Goal: Task Accomplishment & Management: Manage account settings

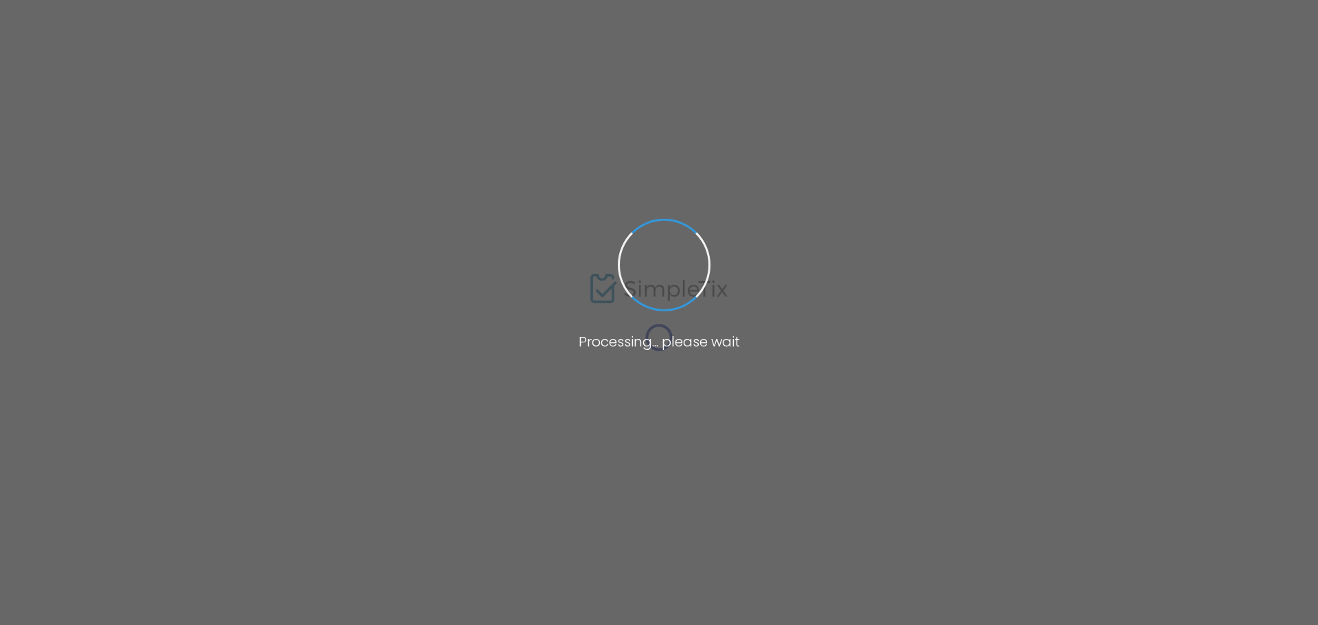
type input "[PERSON_NAME] - A. [PERSON_NAME][GEOGRAPHIC_DATA]"
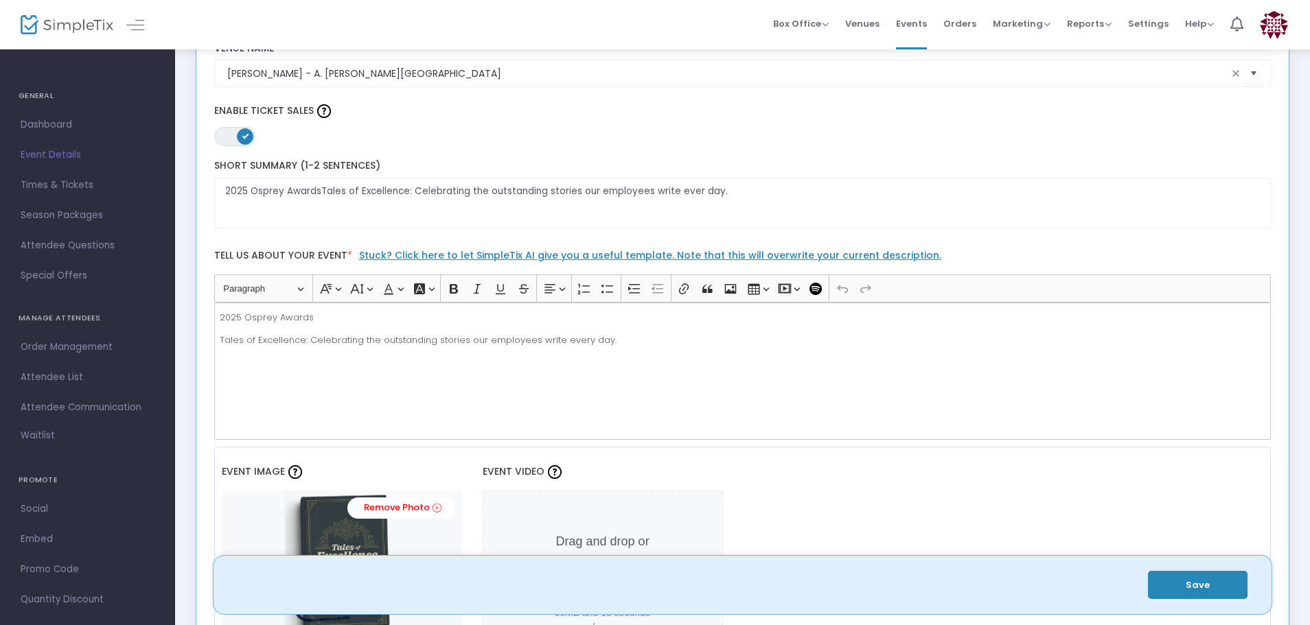
scroll to position [206, 0]
click at [1197, 581] on button "Save" at bounding box center [1198, 585] width 100 height 28
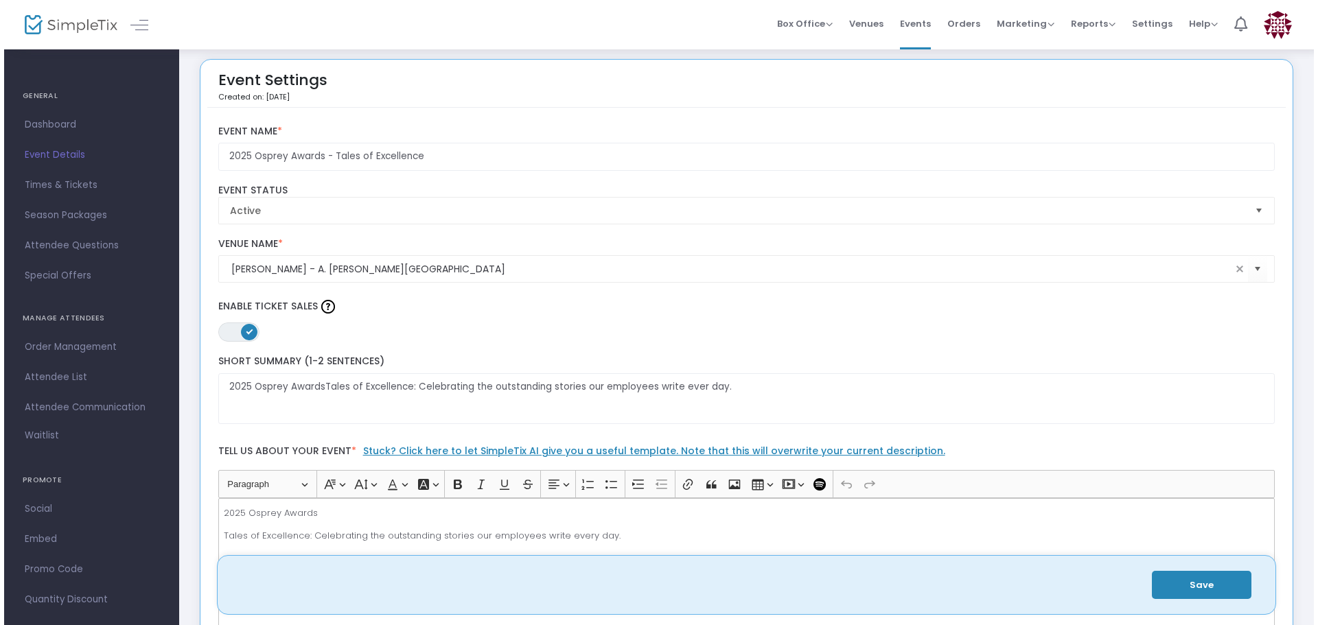
scroll to position [0, 0]
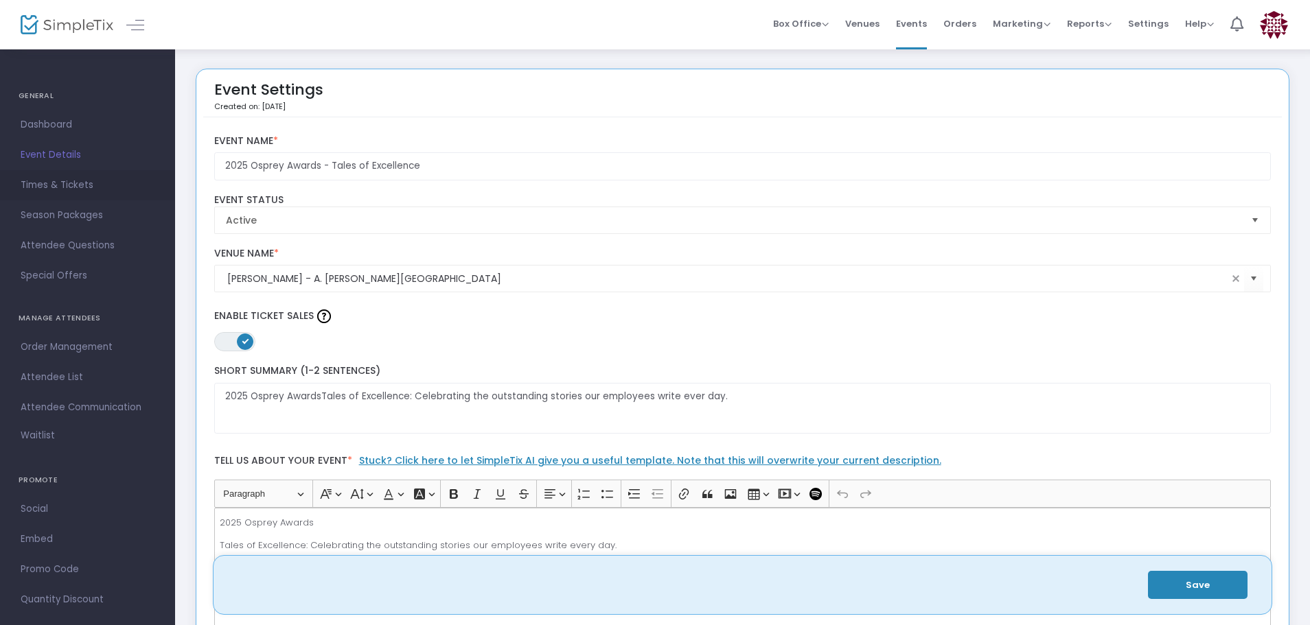
click at [59, 185] on span "Times & Tickets" at bounding box center [88, 185] width 134 height 18
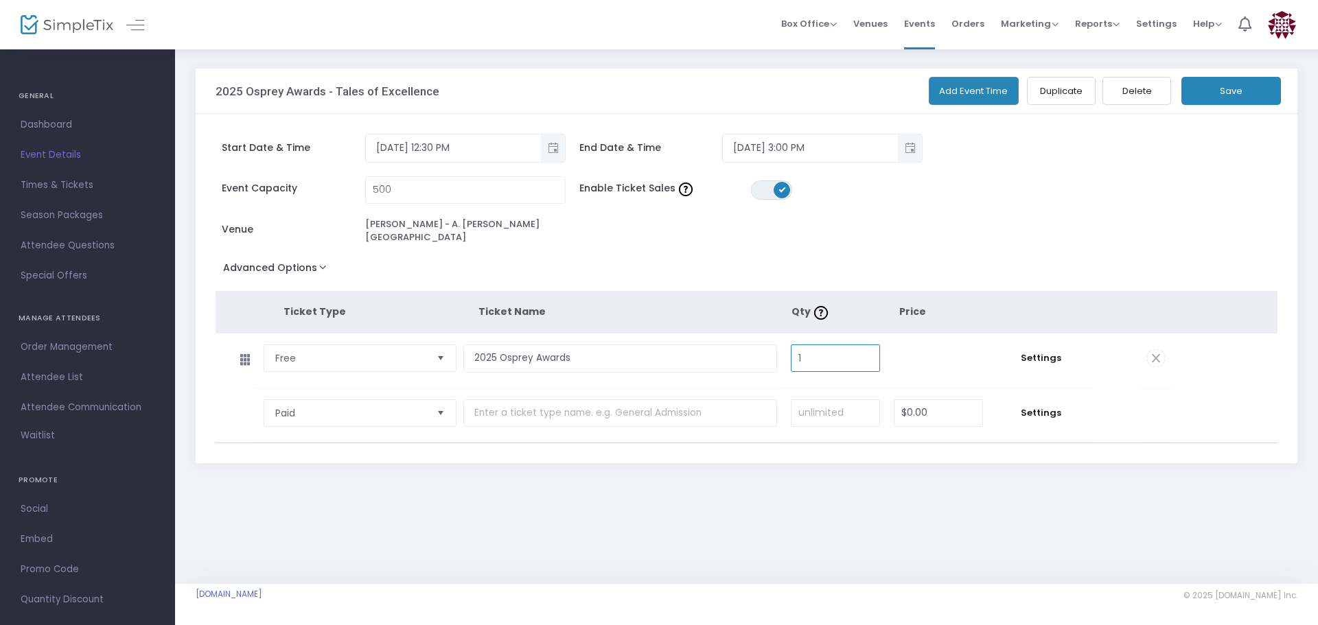
click at [824, 355] on input "1" at bounding box center [836, 358] width 88 height 26
type input "500"
click at [1244, 84] on button "Save" at bounding box center [1231, 91] width 100 height 28
